Goal: Information Seeking & Learning: Understand process/instructions

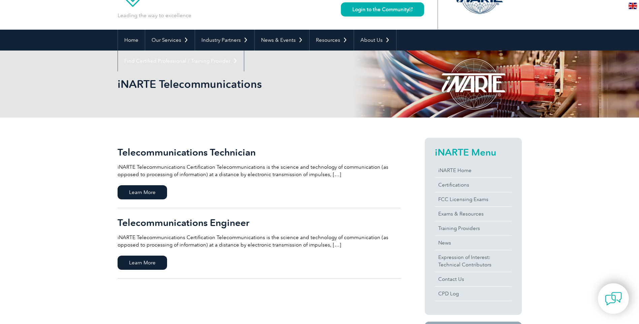
scroll to position [67, 0]
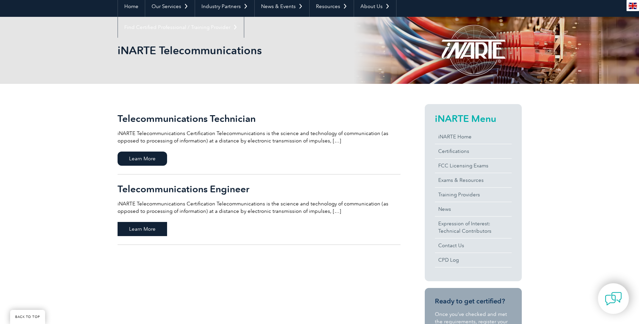
click at [152, 224] on span "Learn More" at bounding box center [141, 229] width 49 height 14
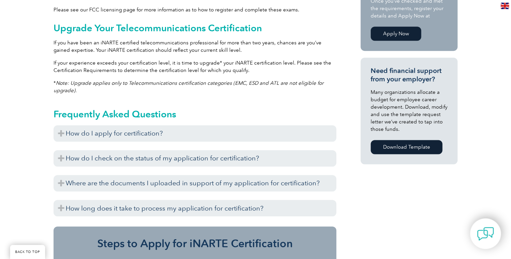
scroll to position [437, 0]
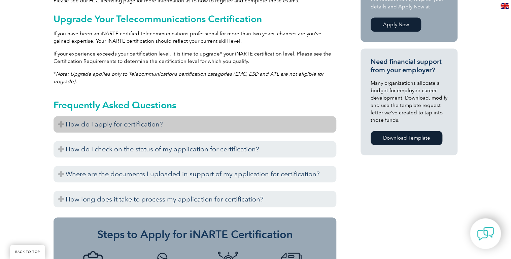
click at [102, 123] on h3 "How do I apply for certification?" at bounding box center [195, 124] width 283 height 16
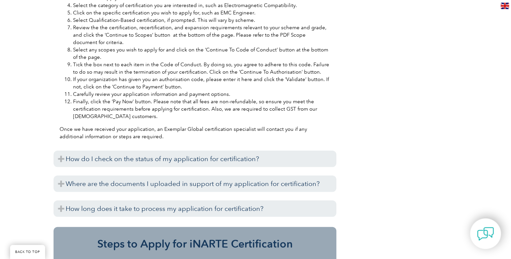
scroll to position [707, 0]
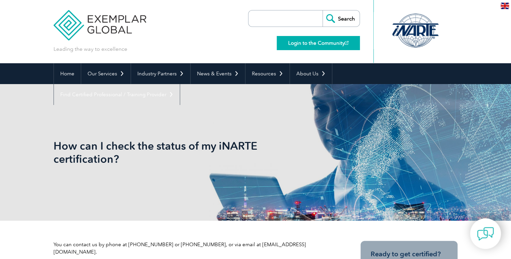
click at [313, 42] on link "Login to the Community" at bounding box center [318, 43] width 83 height 14
